Goal: Task Accomplishment & Management: Manage account settings

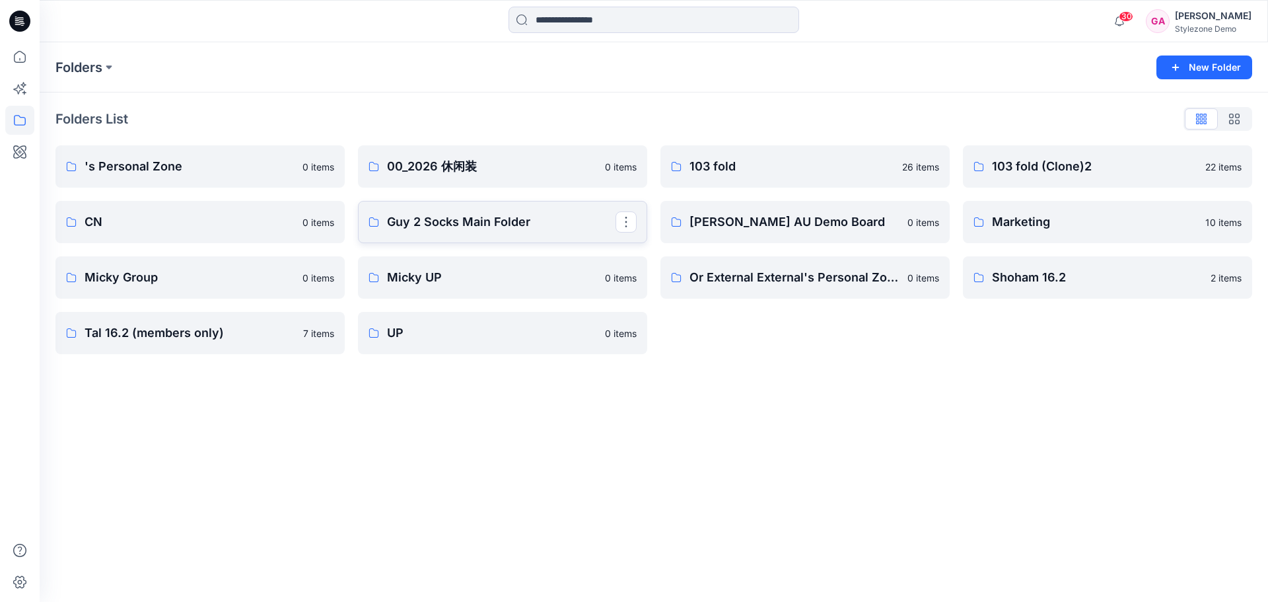
click at [432, 228] on p "Guy 2 Socks Main Folder" at bounding box center [501, 222] width 228 height 18
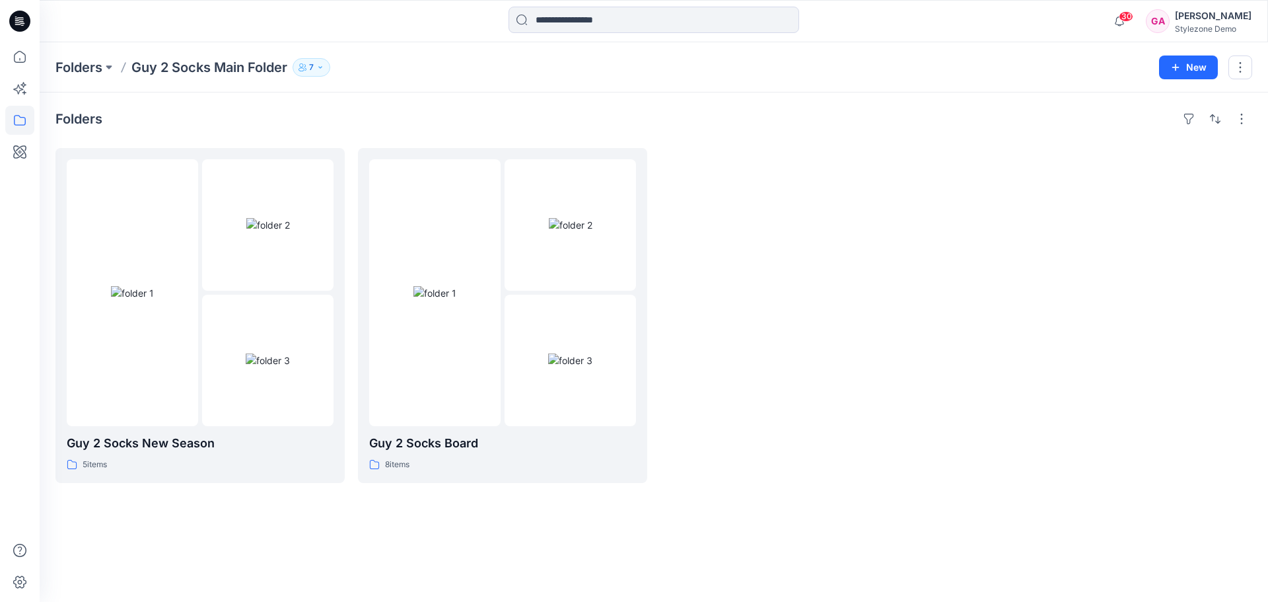
click at [303, 63] on icon "button" at bounding box center [301, 65] width 4 height 4
click at [1018, 129] on div "Folders" at bounding box center [653, 118] width 1196 height 21
click at [1244, 73] on button "button" at bounding box center [1240, 67] width 24 height 24
click at [1146, 103] on p "Edit" at bounding box center [1138, 99] width 17 height 14
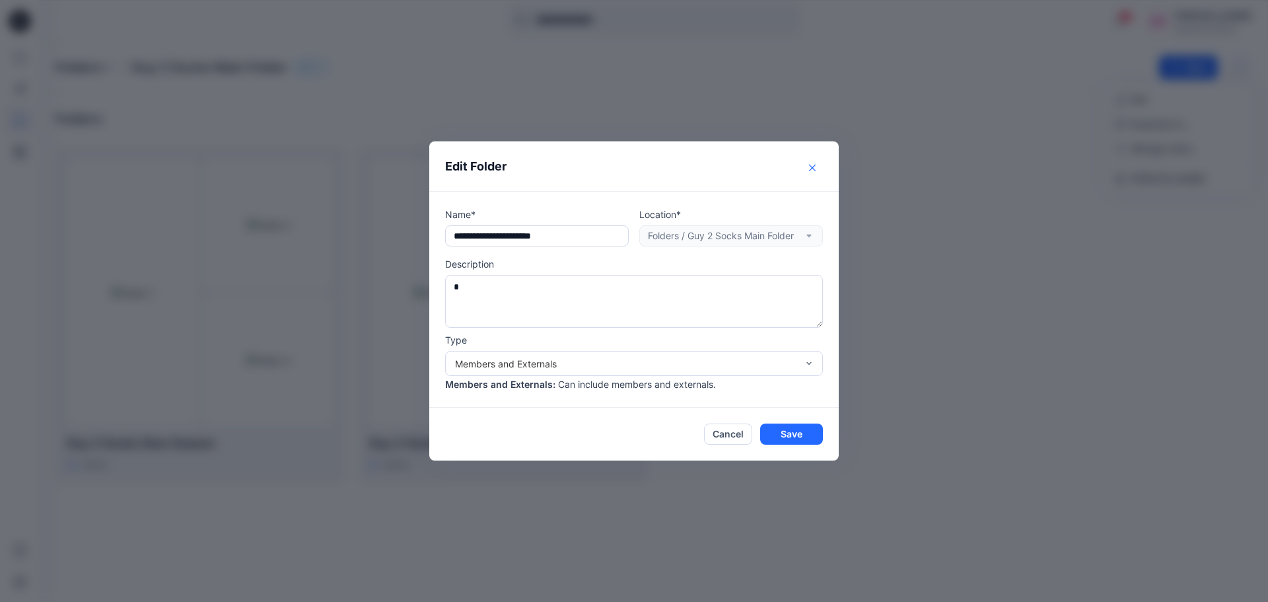
click at [811, 165] on icon "Close" at bounding box center [812, 167] width 7 height 7
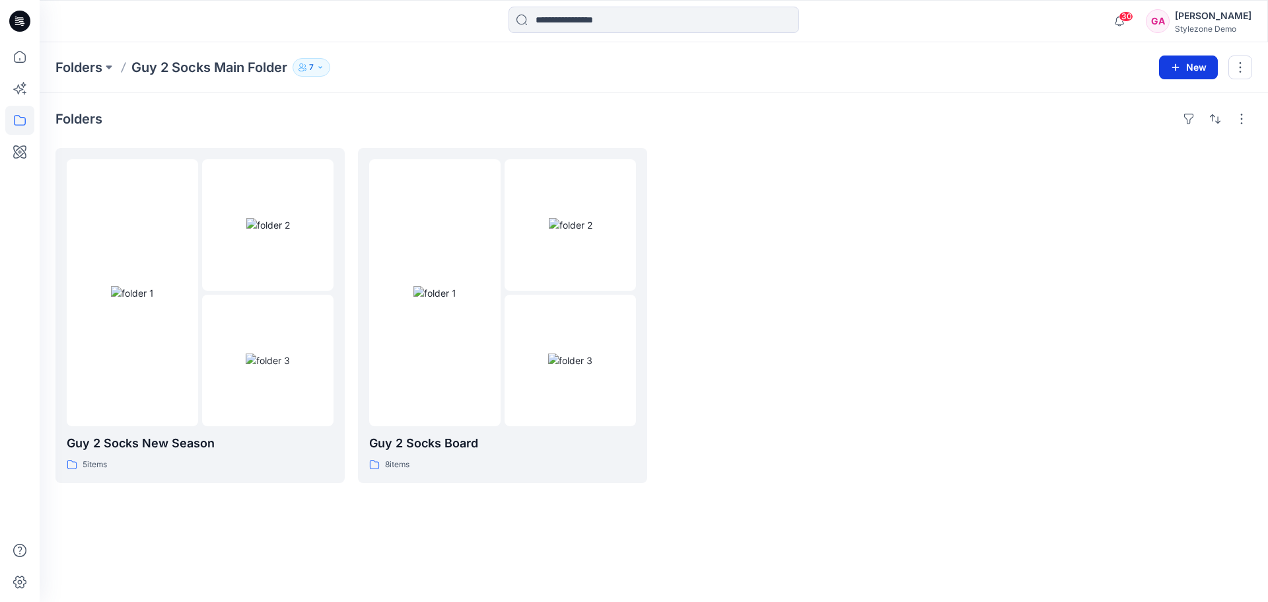
click at [1177, 73] on button "New" at bounding box center [1188, 67] width 59 height 24
click at [1147, 124] on p "New Folder" at bounding box center [1149, 126] width 49 height 14
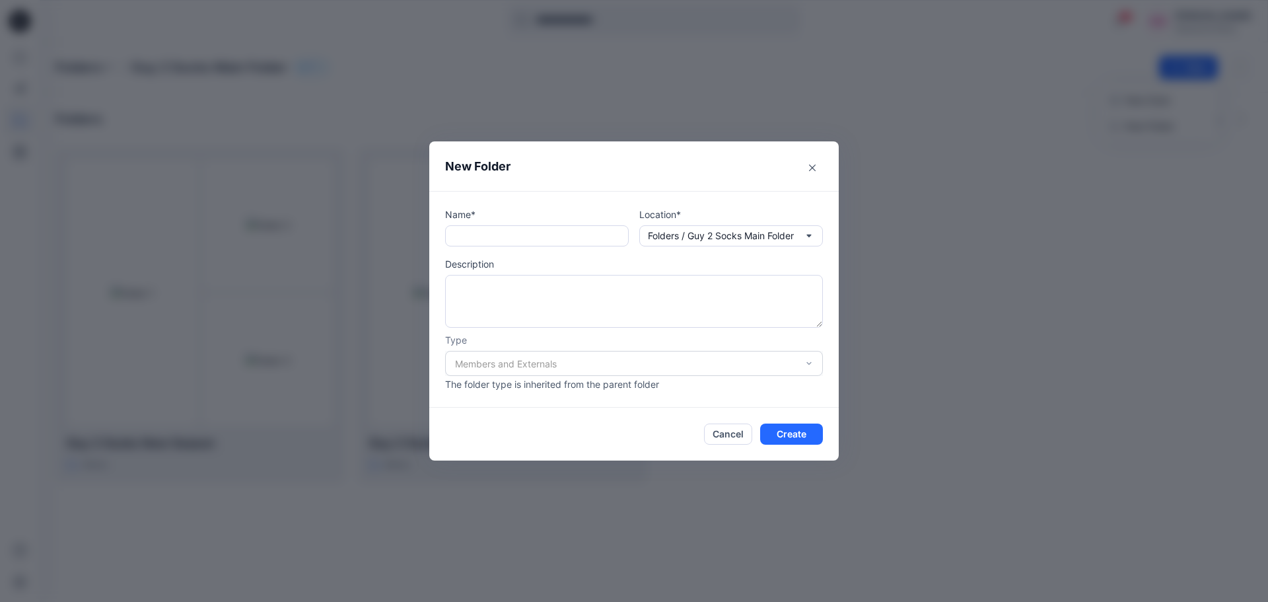
click at [586, 365] on div "Members and Externals" at bounding box center [634, 363] width 378 height 25
click at [547, 357] on div "Members and Externals" at bounding box center [634, 363] width 378 height 25
click at [804, 174] on button "Close" at bounding box center [812, 167] width 21 height 21
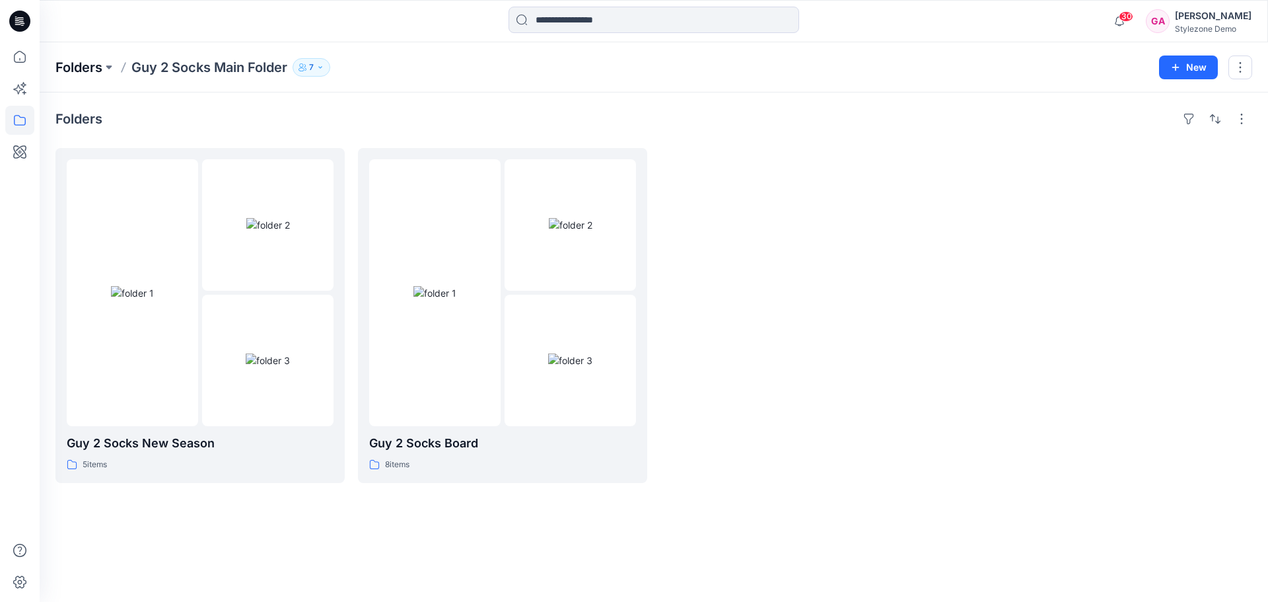
click at [90, 67] on p "Folders" at bounding box center [78, 67] width 47 height 18
